Goal: Task Accomplishment & Management: Manage account settings

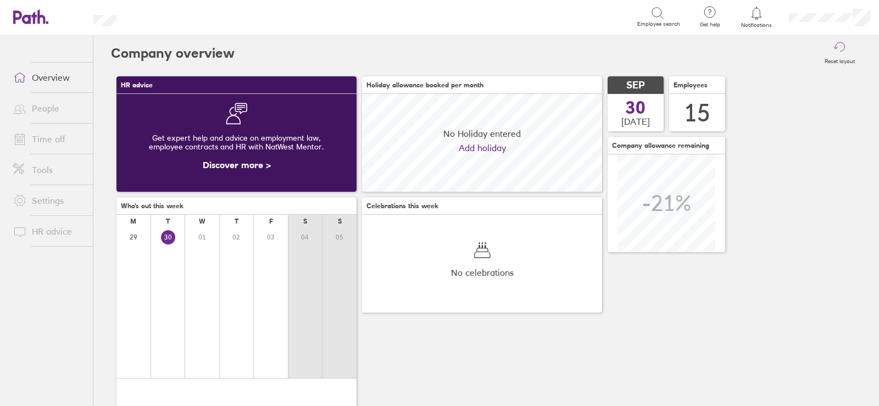
scroll to position [98, 240]
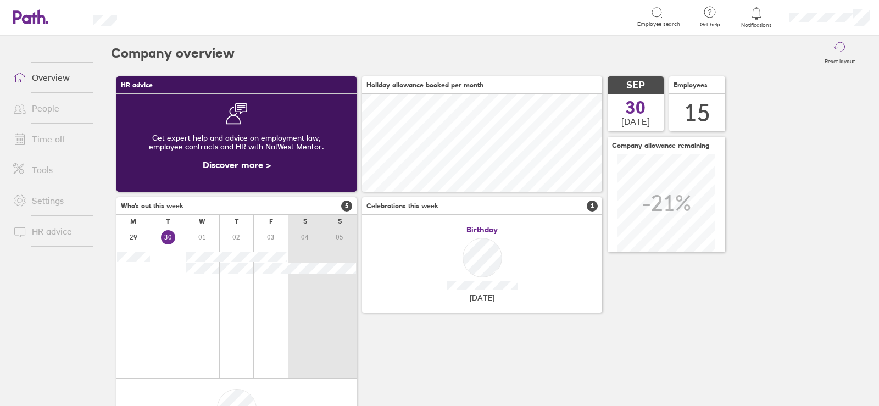
click at [44, 128] on link "Time off" at bounding box center [48, 139] width 88 height 22
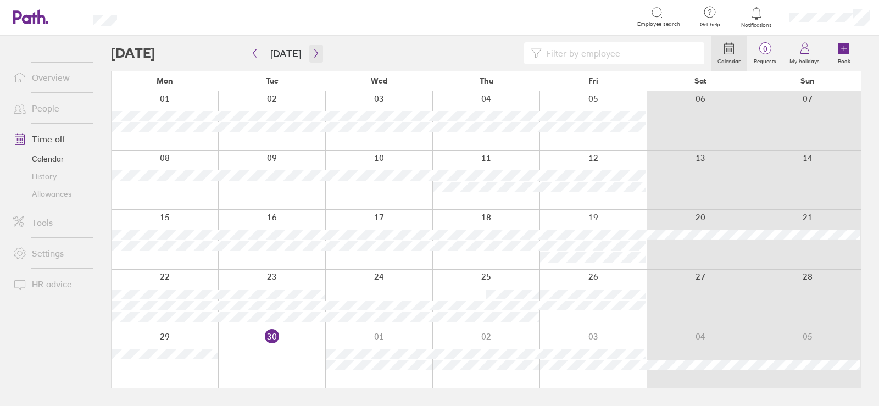
click at [312, 55] on icon "button" at bounding box center [316, 53] width 8 height 9
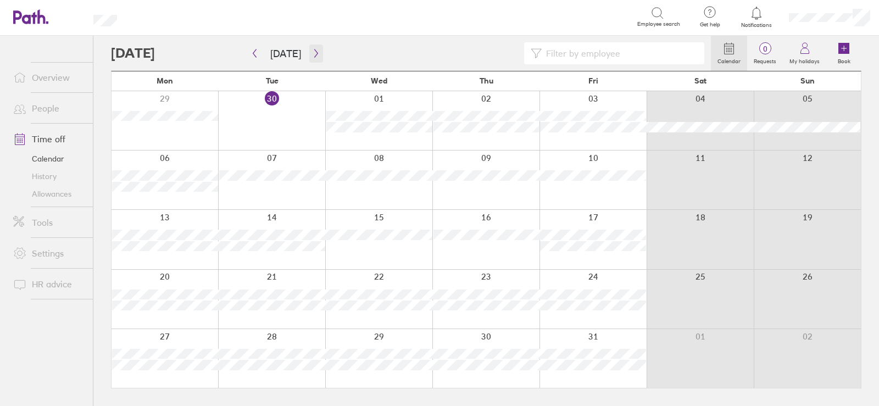
click at [314, 52] on icon "button" at bounding box center [316, 53] width 8 height 9
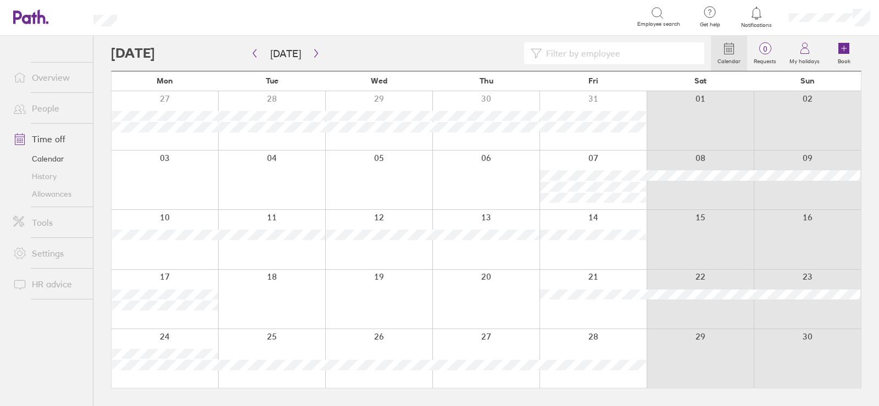
click at [34, 17] on icon at bounding box center [25, 16] width 24 height 13
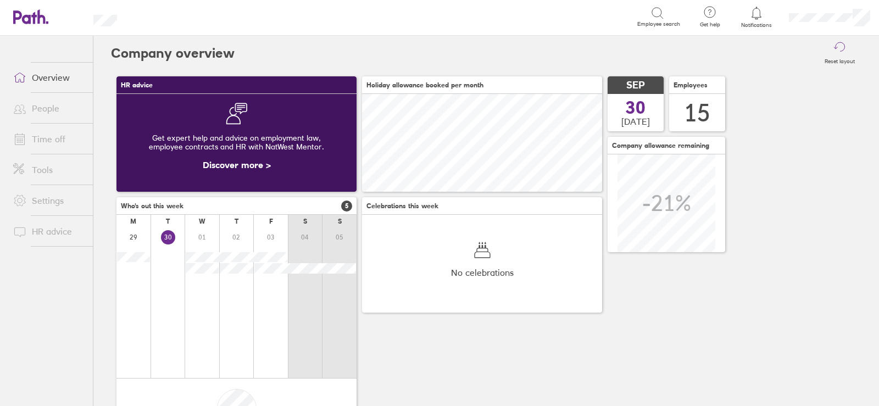
scroll to position [98, 240]
